Goal: Task Accomplishment & Management: Manage account settings

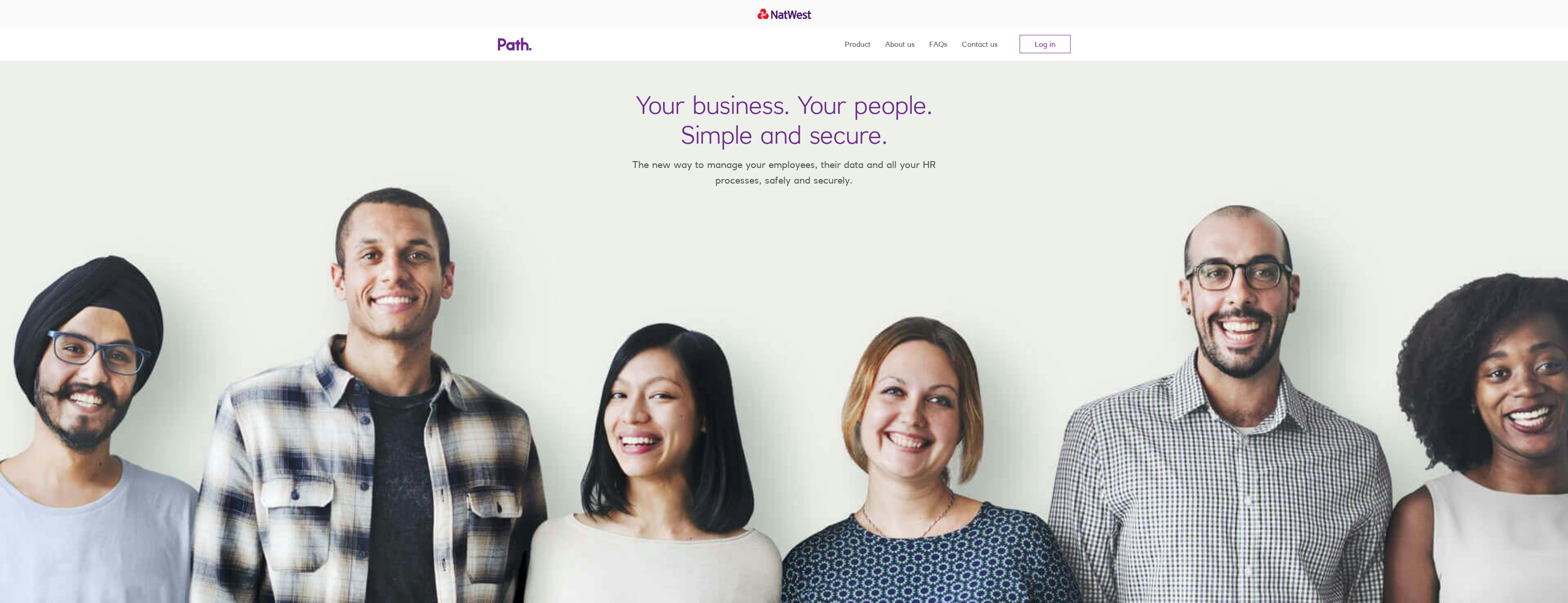
click at [1072, 40] on div "Product About us FAQs Contact us Log in" at bounding box center [784, 44] width 587 height 33
click at [1057, 42] on link "Log in" at bounding box center [1045, 44] width 51 height 18
click at [1323, 374] on div "Your business. Your people. Simple and secure. The new way to manage your emplo…" at bounding box center [784, 331] width 1568 height 542
click at [1036, 38] on link "Log in" at bounding box center [1045, 44] width 51 height 18
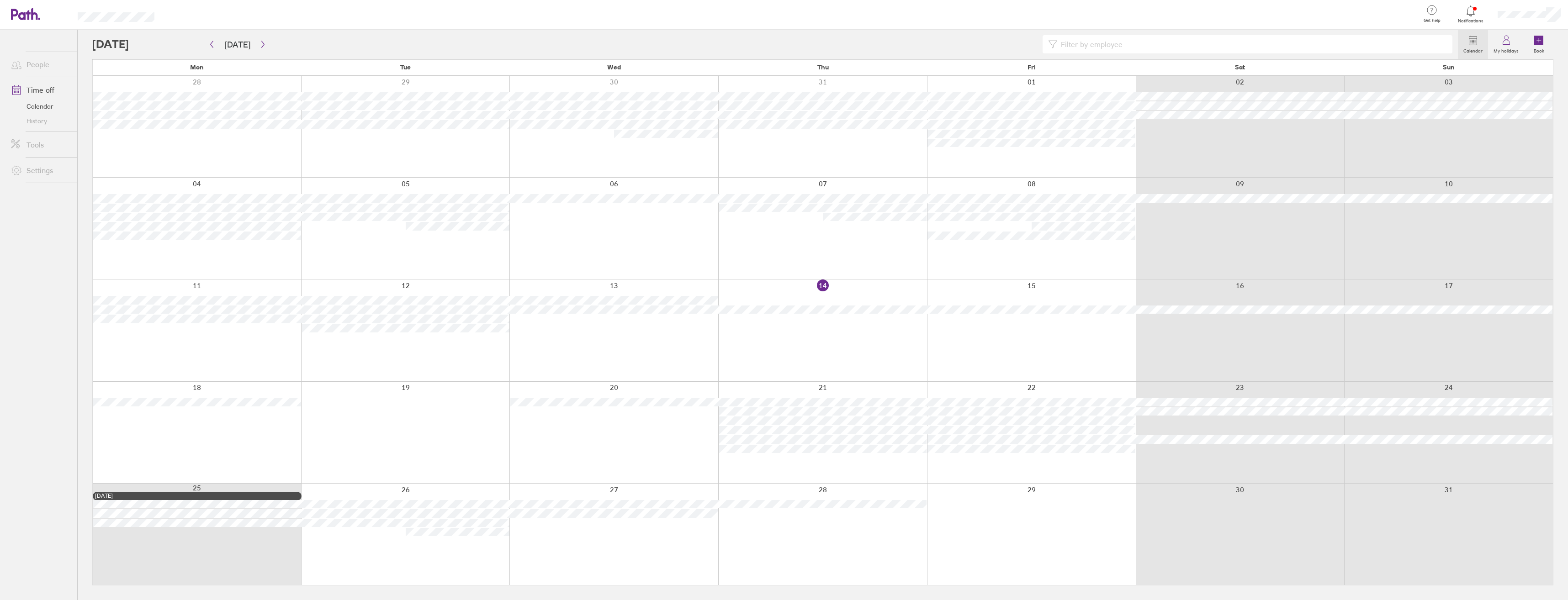
click at [820, 531] on div at bounding box center [822, 534] width 209 height 102
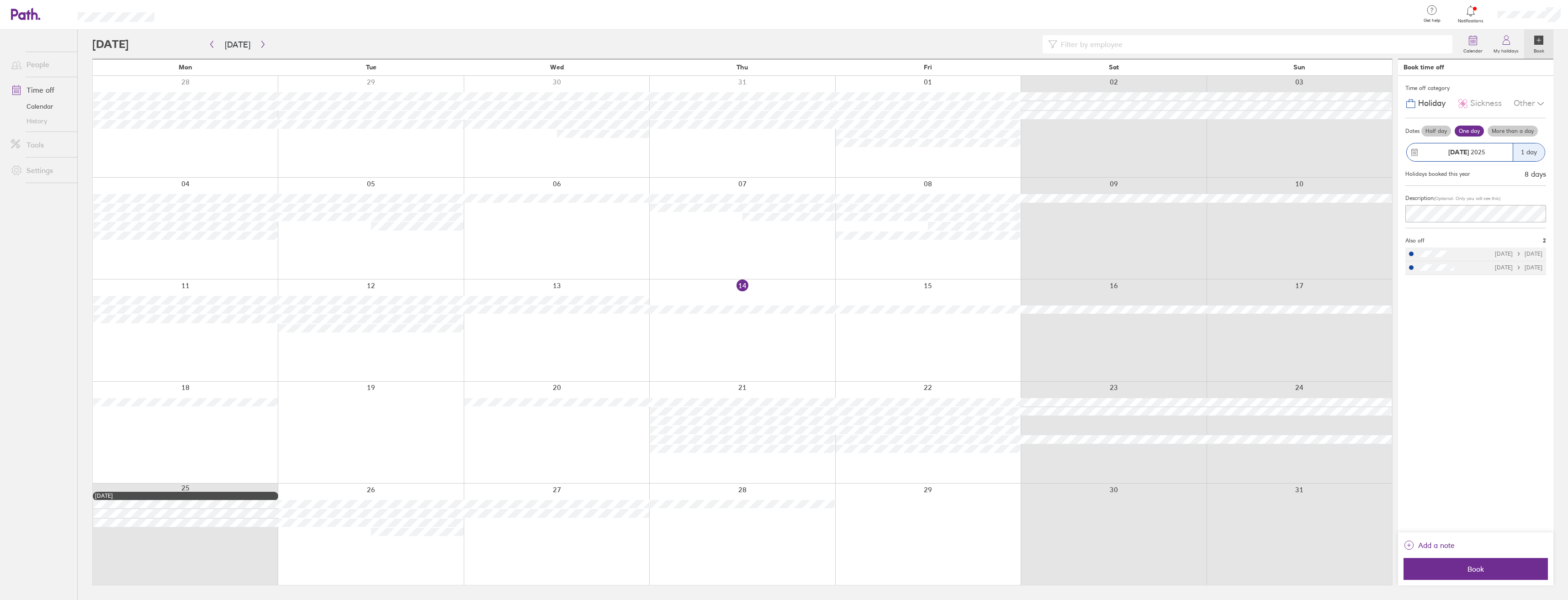
click at [1509, 130] on label "More than a day" at bounding box center [1513, 131] width 51 height 11
click at [0, 0] on input "More than a day" at bounding box center [0, 0] width 0 height 0
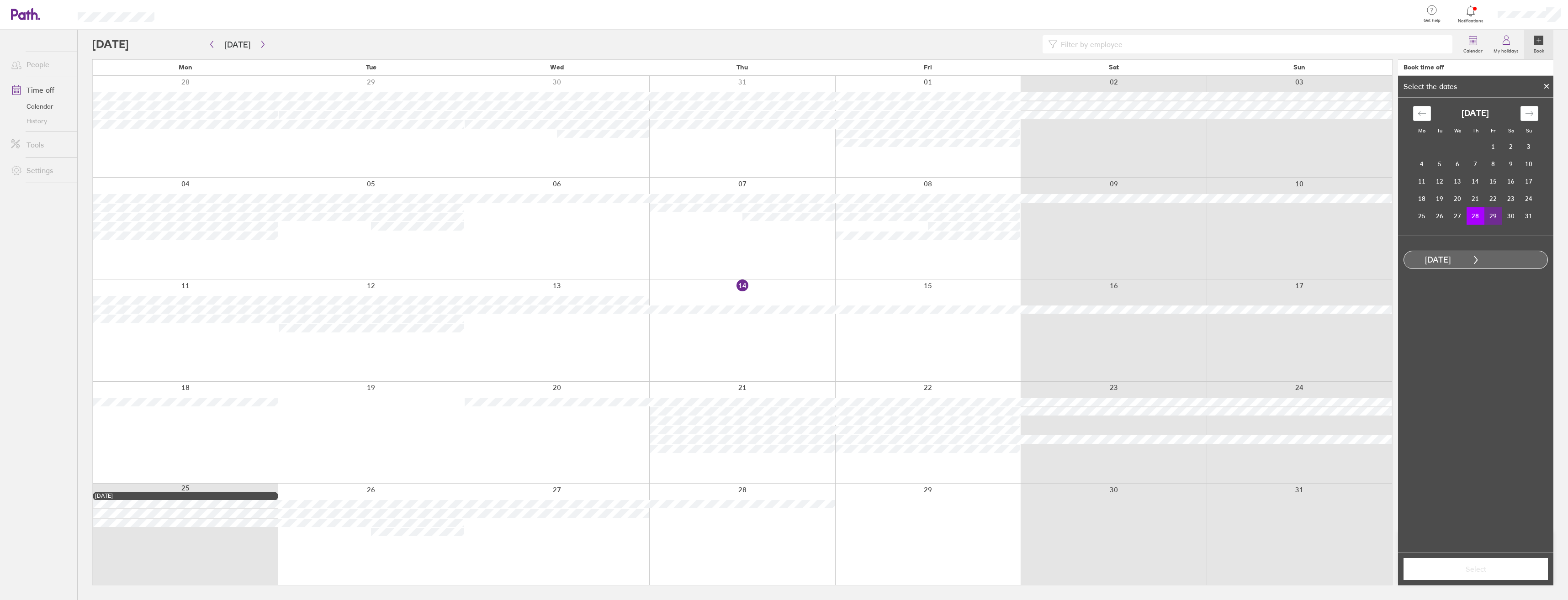
click at [1496, 213] on td "29" at bounding box center [1493, 216] width 18 height 18
click at [1470, 563] on button "Select" at bounding box center [1475, 569] width 144 height 22
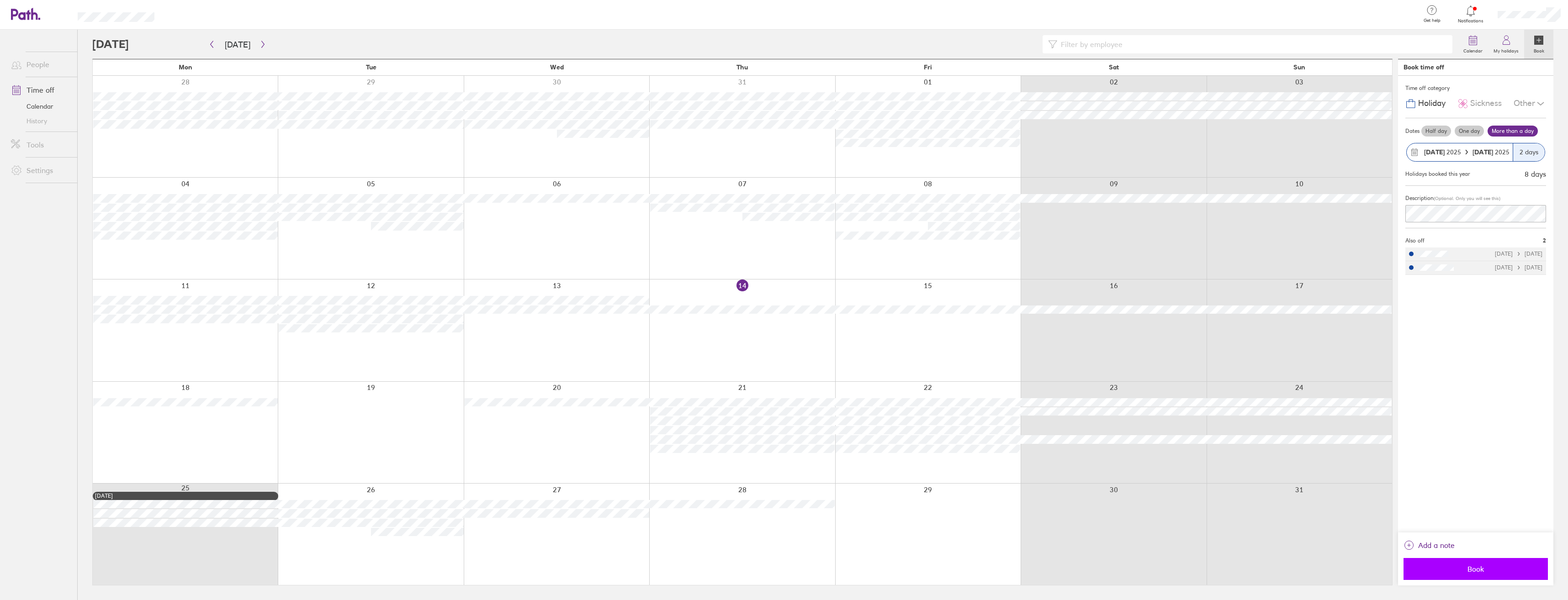
click at [1477, 563] on button "Book" at bounding box center [1475, 569] width 144 height 22
